Goal: Task Accomplishment & Management: Manage account settings

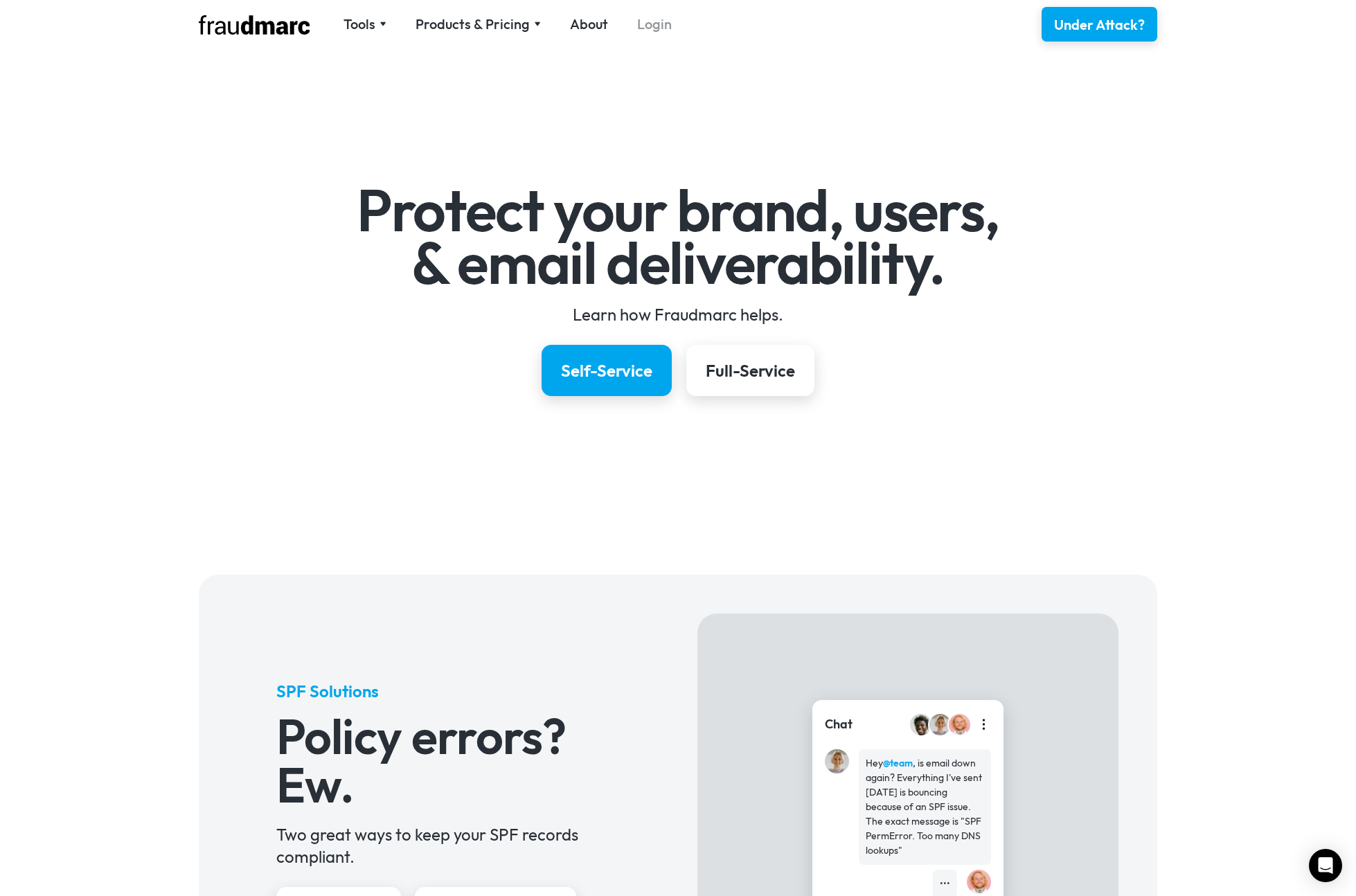
click at [658, 19] on link "Login" at bounding box center [654, 24] width 35 height 19
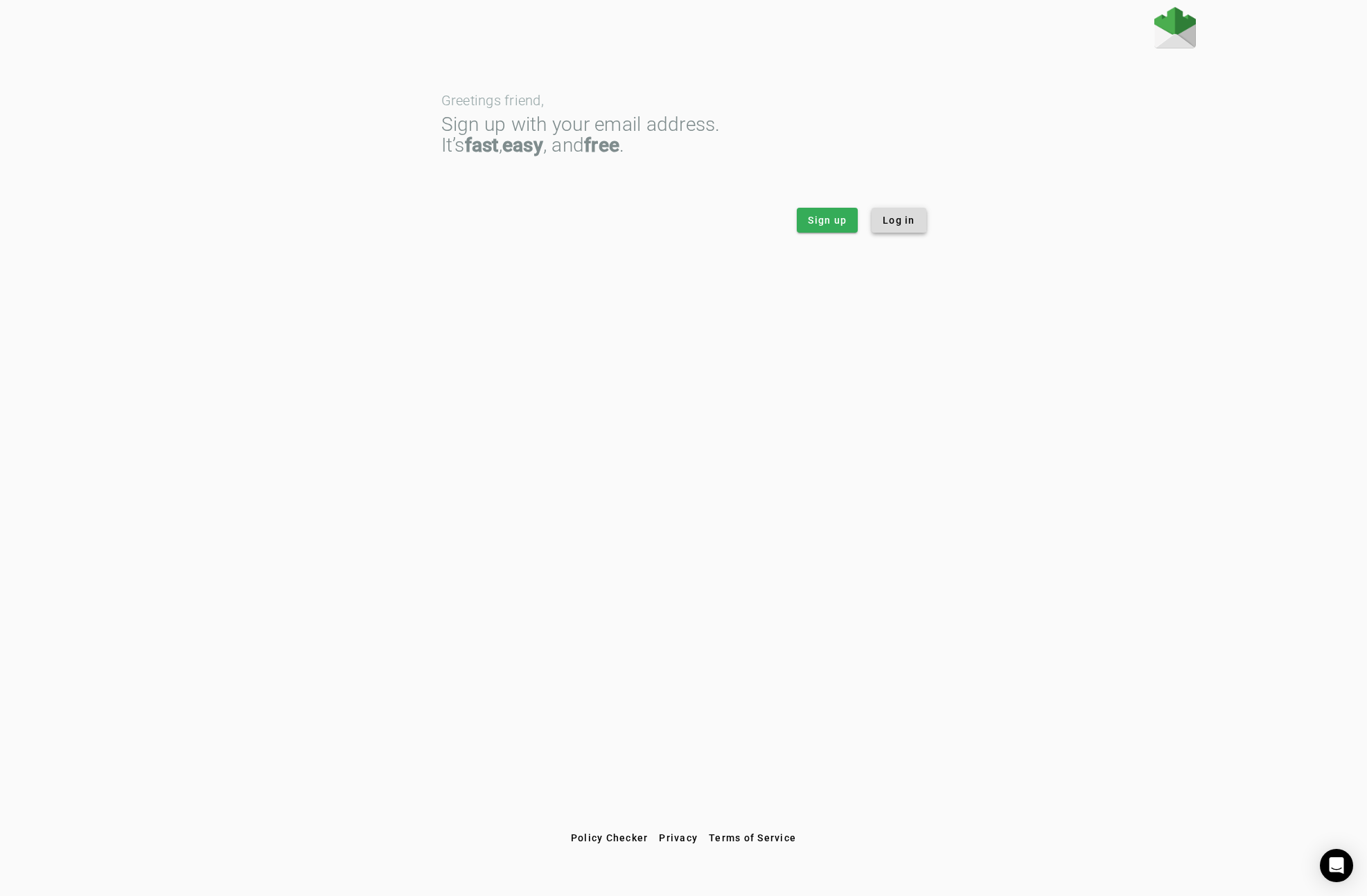
click at [897, 219] on span "Log in" at bounding box center [898, 220] width 33 height 13
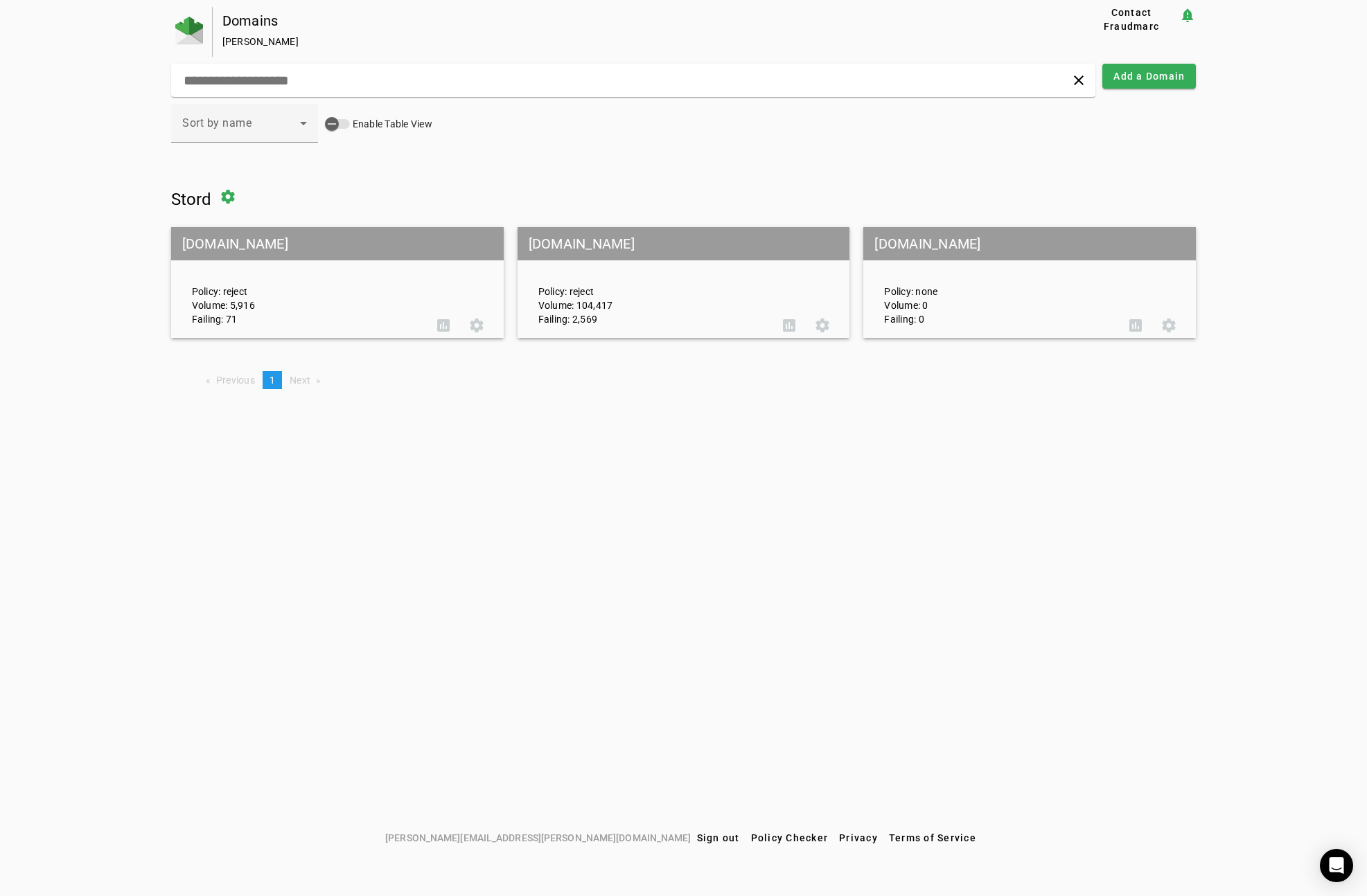
click at [623, 233] on mat-grid-tile-header "[DOMAIN_NAME]" at bounding box center [684, 243] width 332 height 33
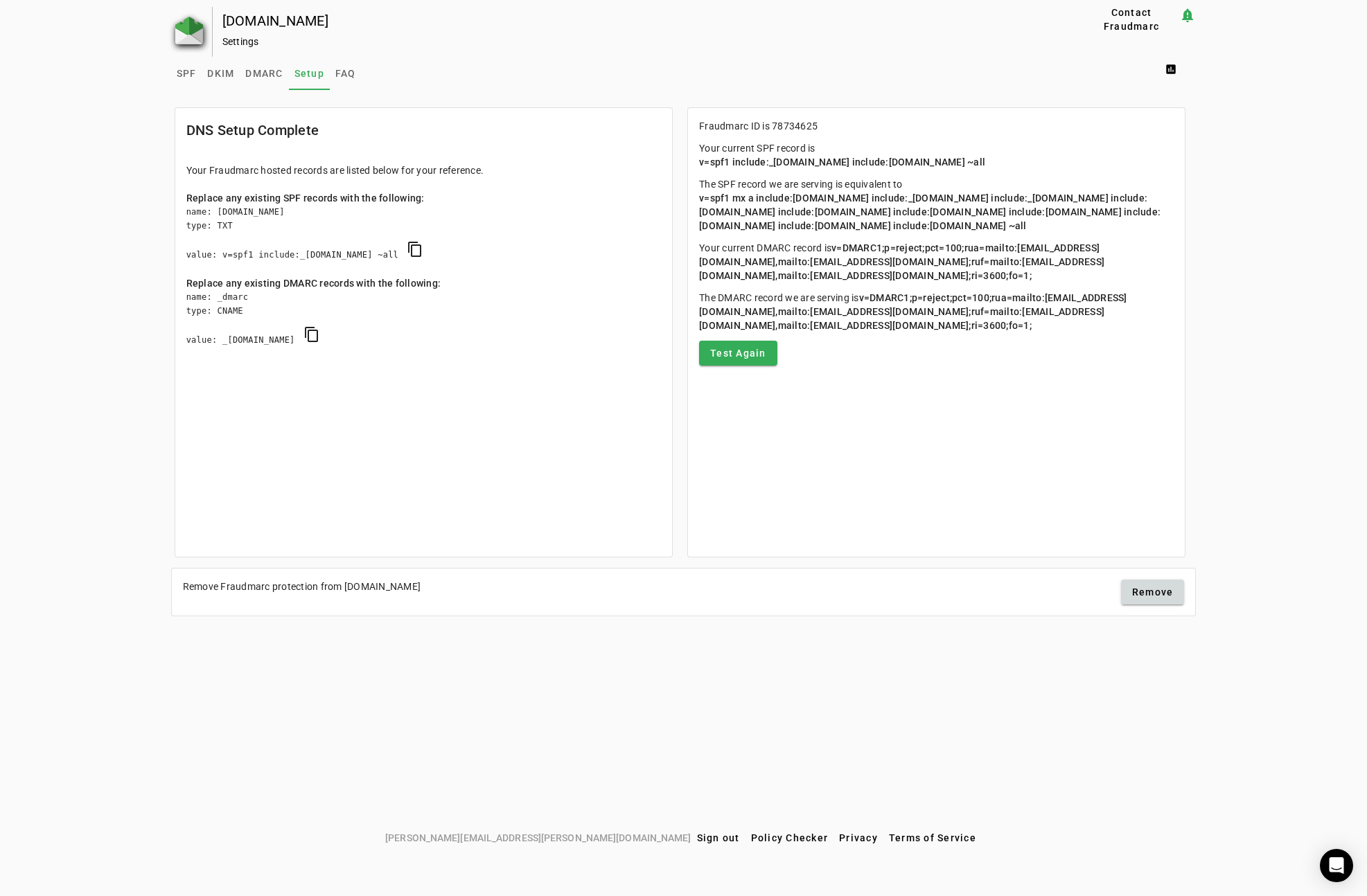
click at [186, 21] on img at bounding box center [189, 30] width 28 height 28
